Goal: Obtain resource: Download file/media

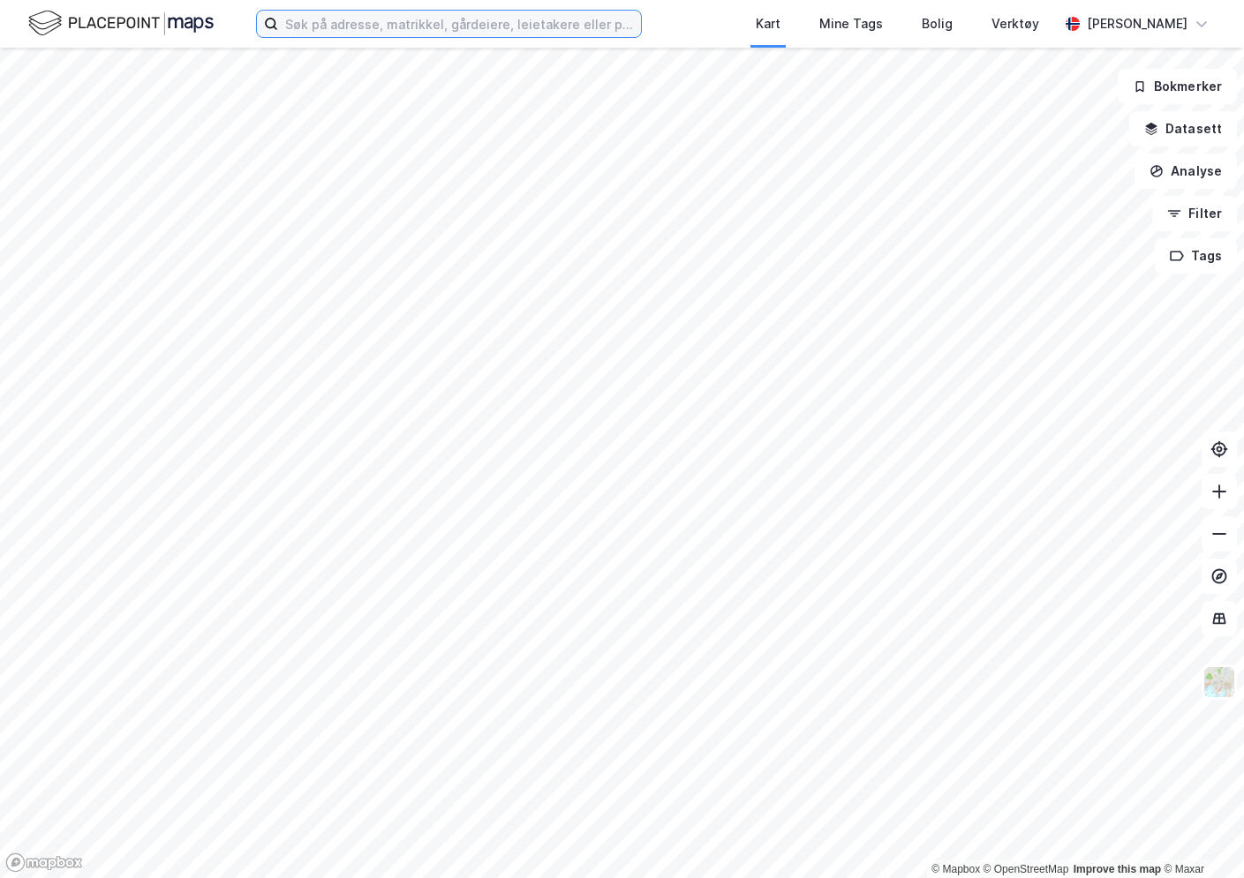
click at [355, 17] on input at bounding box center [459, 24] width 363 height 26
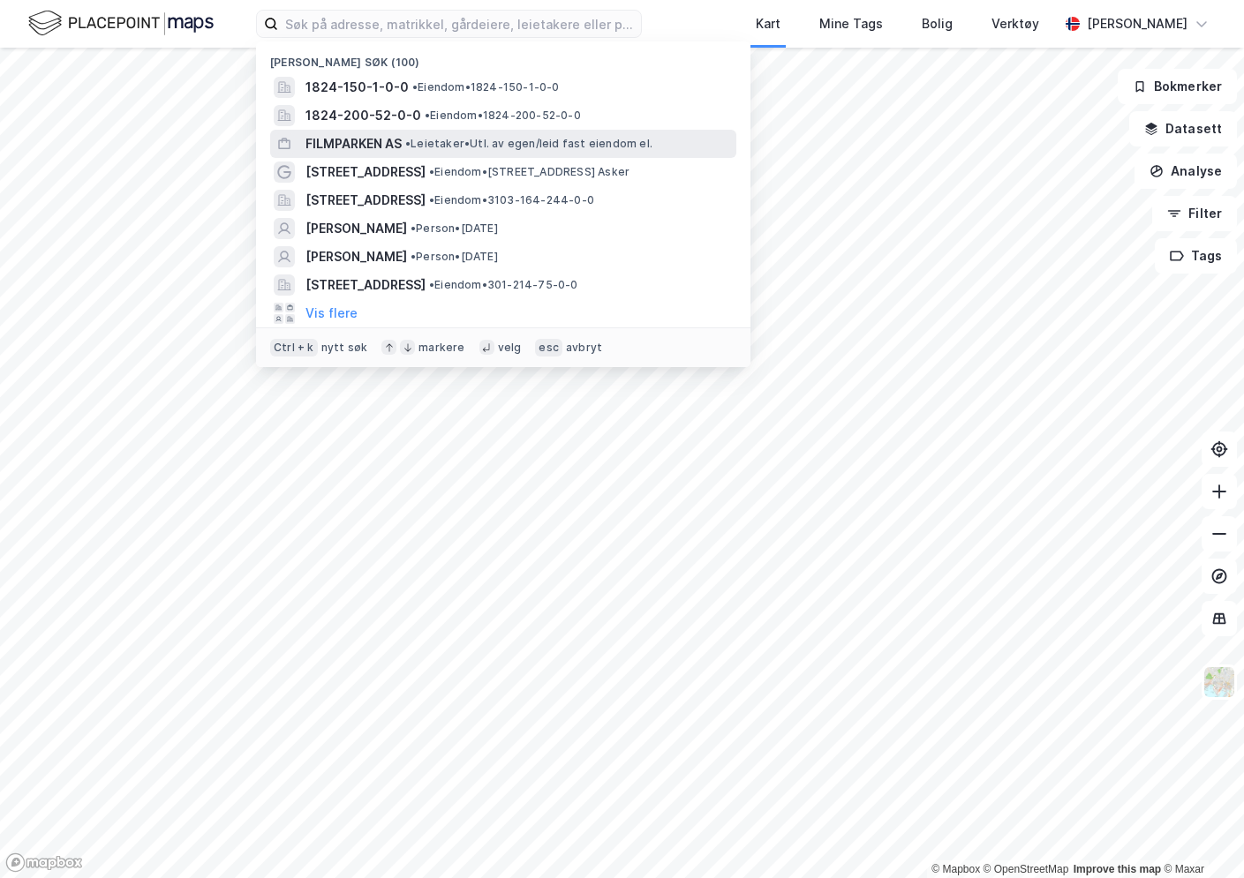
click at [393, 142] on span "FILMPARKEN AS" at bounding box center [353, 143] width 96 height 21
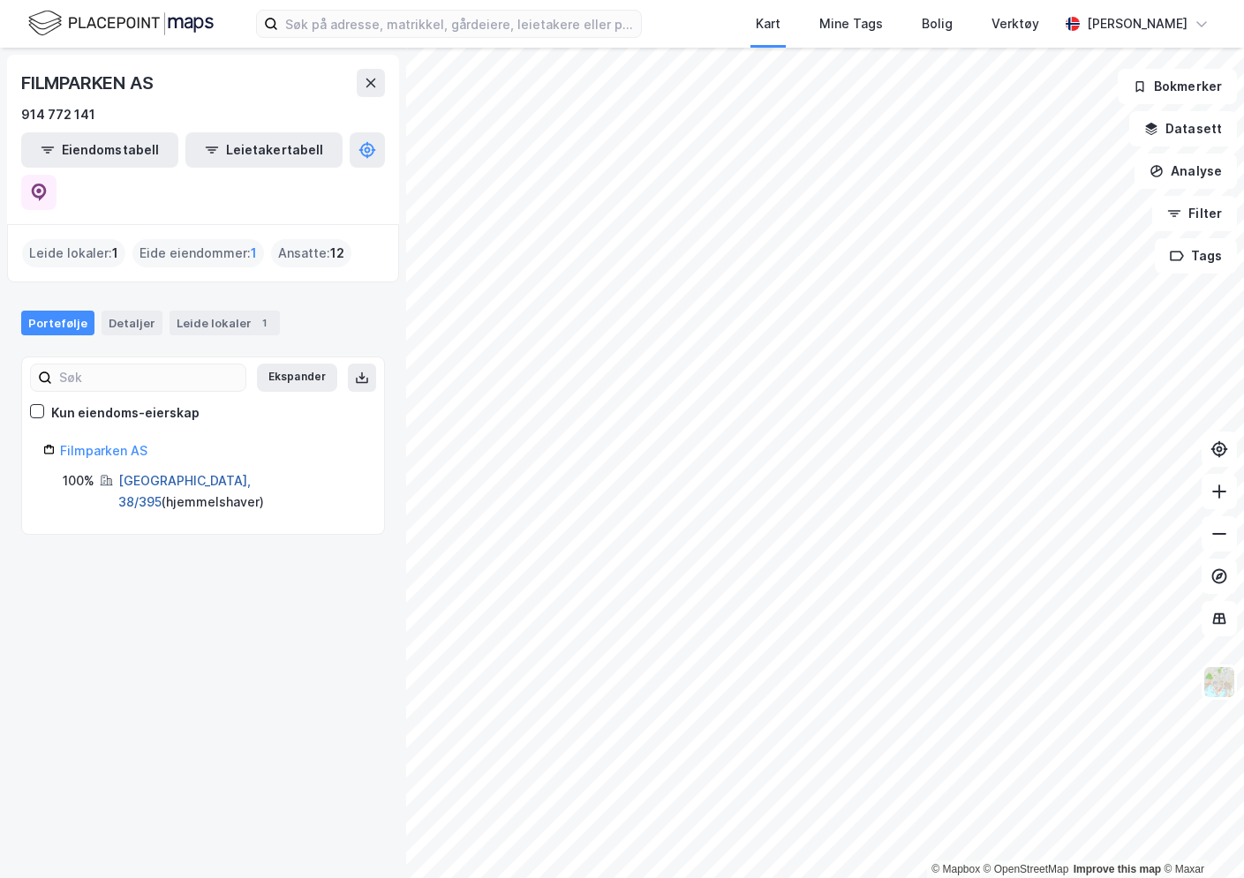
click at [122, 473] on link "[GEOGRAPHIC_DATA], 38/395" at bounding box center [184, 491] width 132 height 36
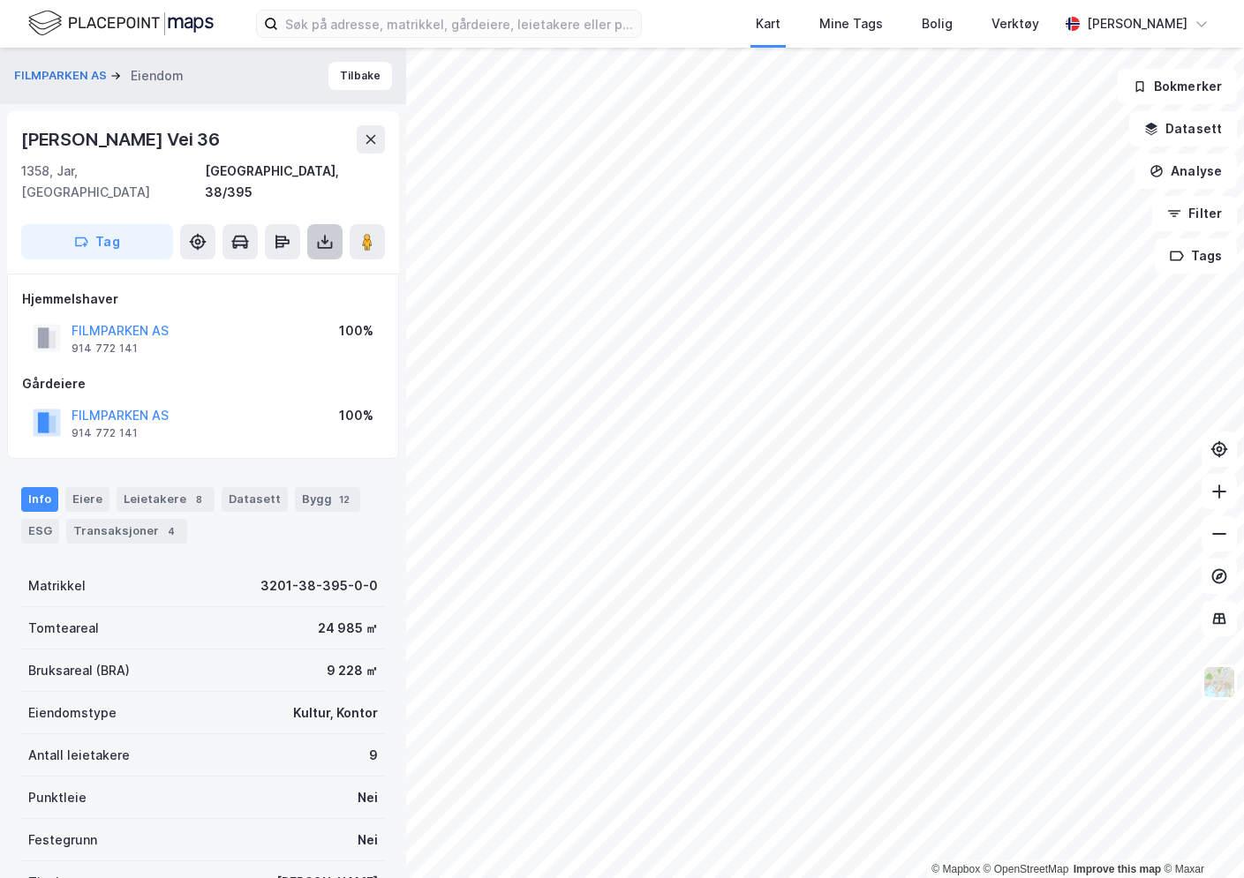
click at [316, 233] on icon at bounding box center [325, 242] width 18 height 18
click at [225, 270] on div "Last ned grunnbok" at bounding box center [237, 277] width 102 height 14
